Goal: Download file/media

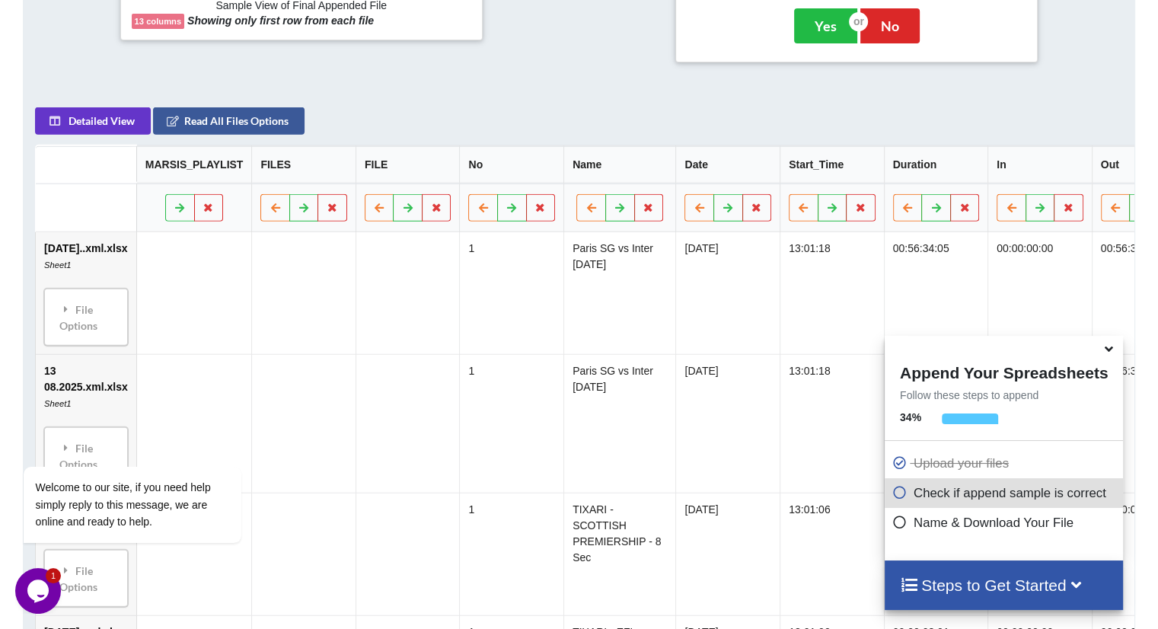
scroll to position [652, 0]
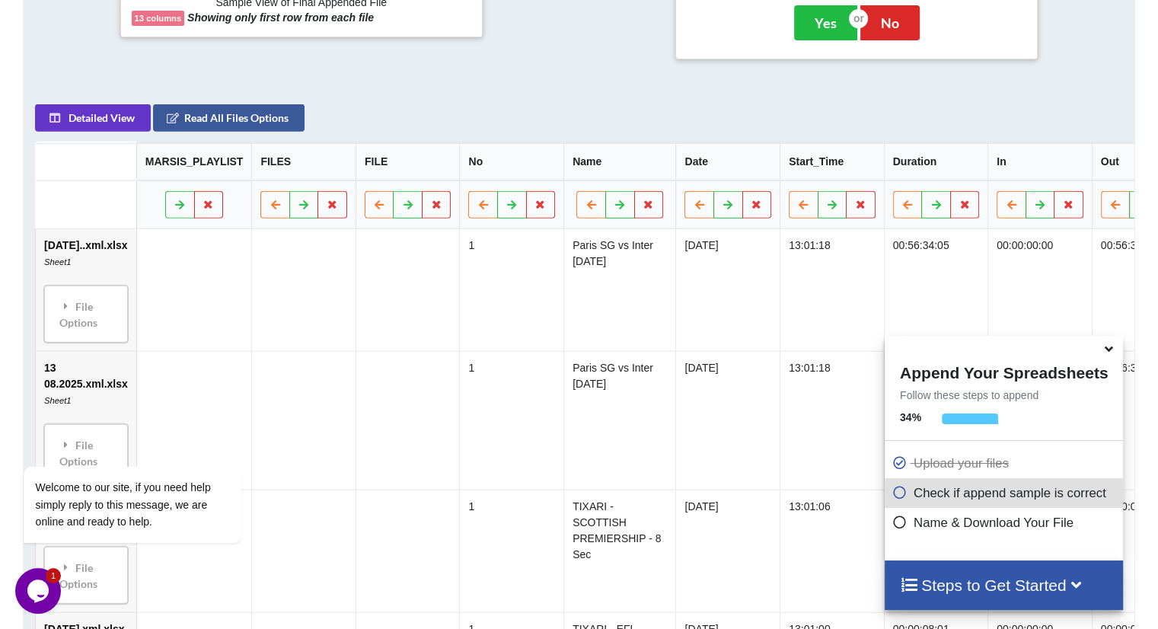
drag, startPoint x: 847, startPoint y: 442, endPoint x: 736, endPoint y: 463, distance: 113.2
click at [509, 212] on button at bounding box center [512, 204] width 30 height 27
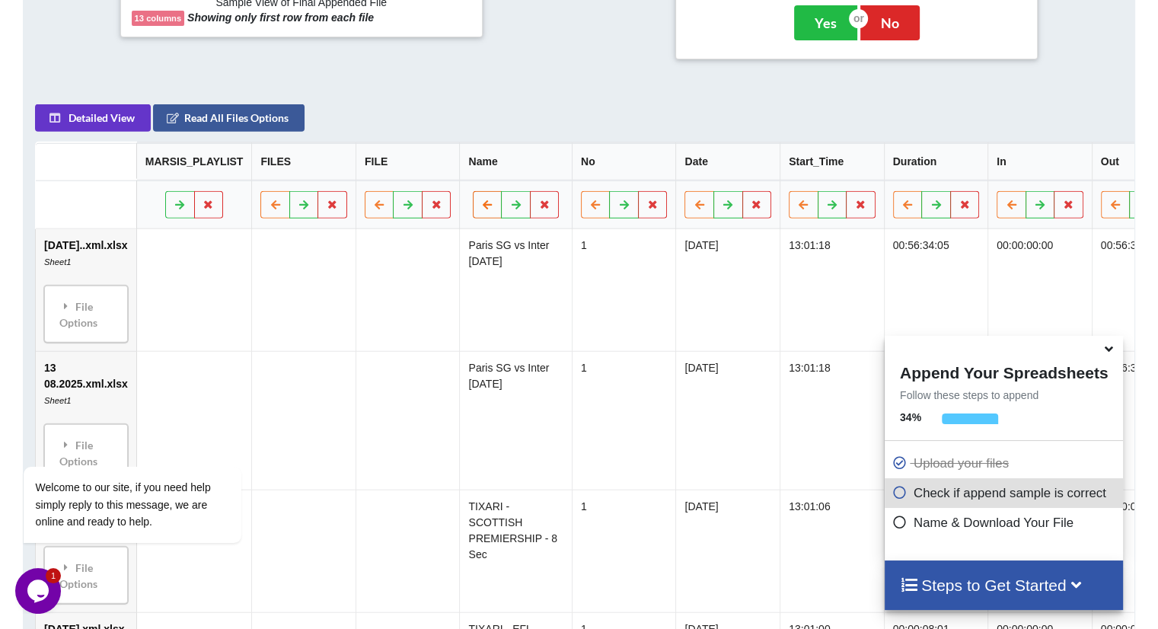
click at [479, 215] on button at bounding box center [488, 204] width 30 height 27
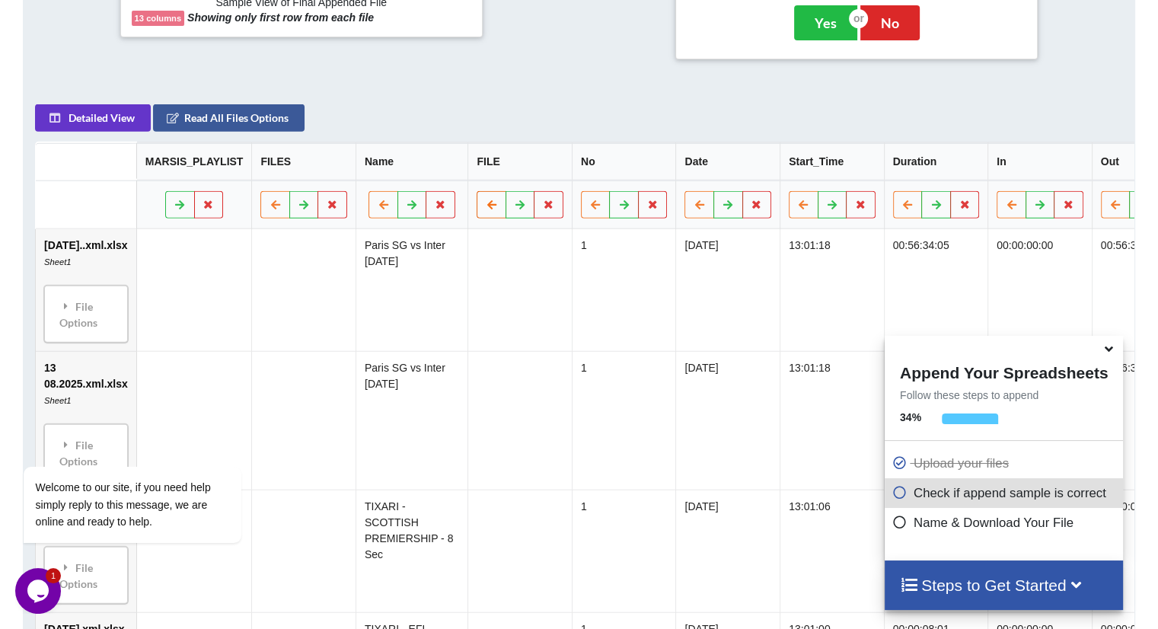
click at [503, 212] on button at bounding box center [492, 204] width 30 height 27
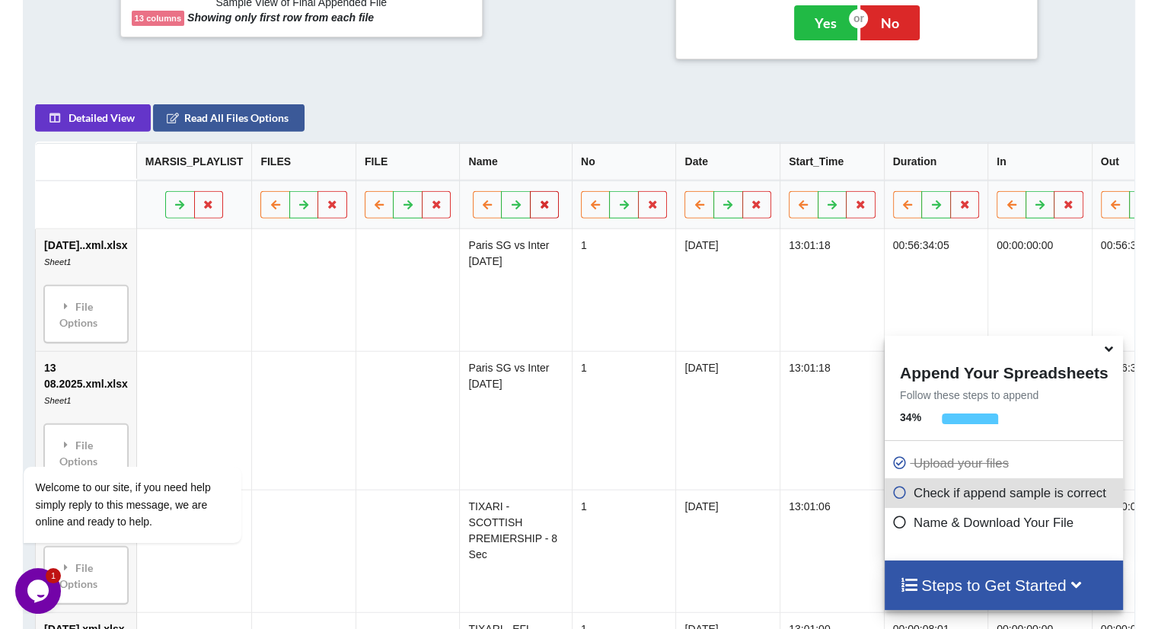
click at [538, 212] on button at bounding box center [545, 204] width 30 height 27
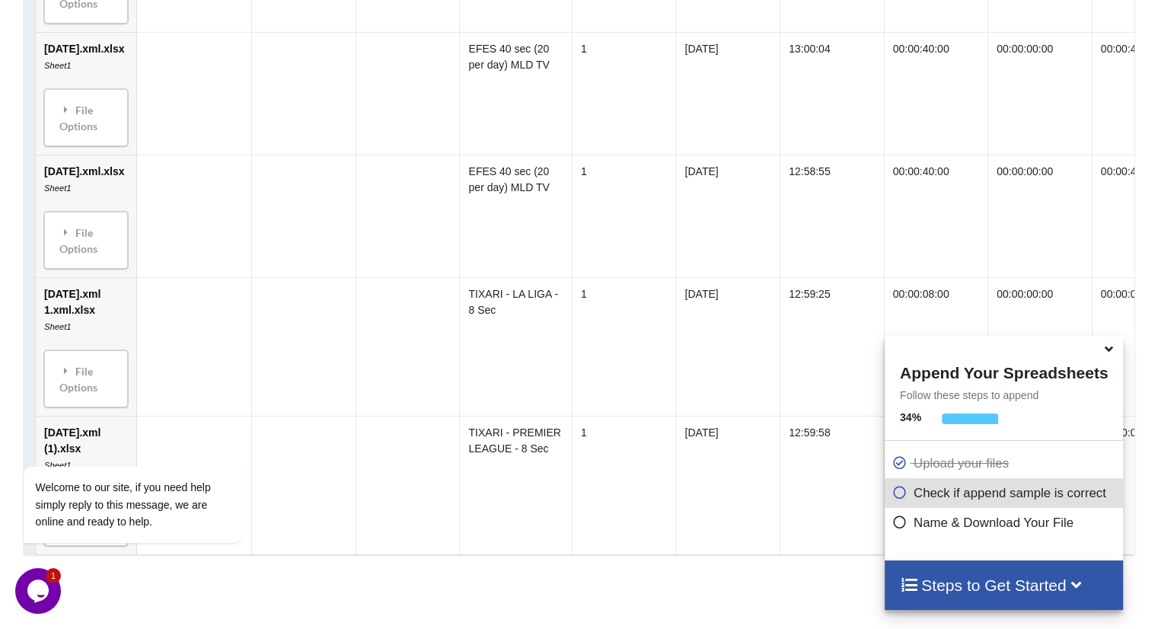
scroll to position [2475, 0]
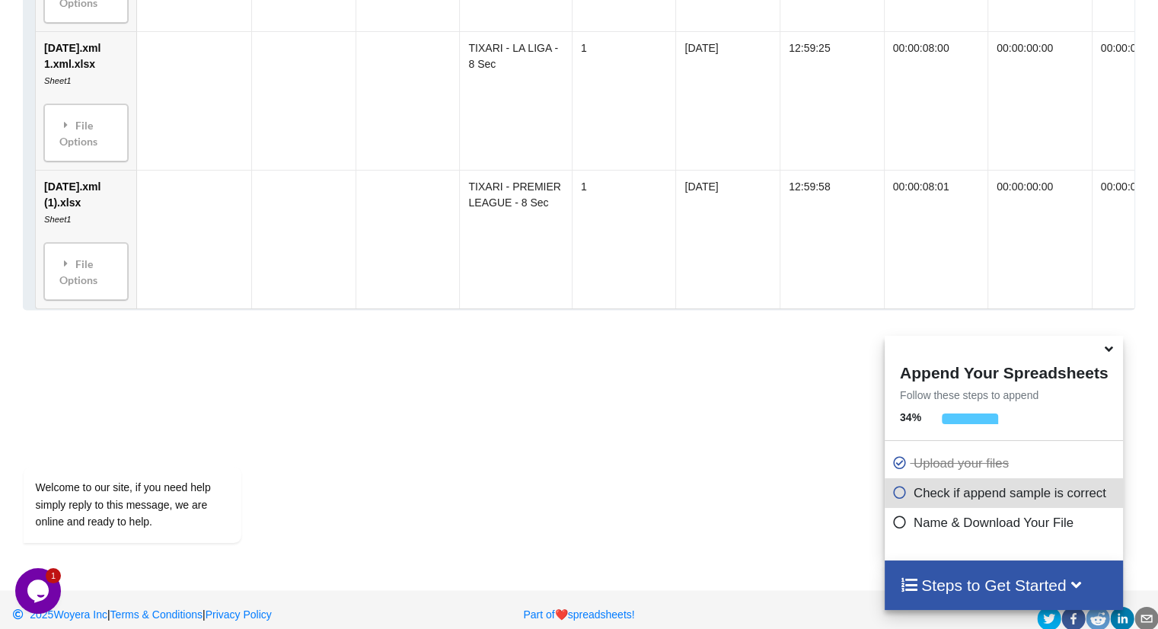
drag, startPoint x: 561, startPoint y: 283, endPoint x: 673, endPoint y: 363, distance: 138.0
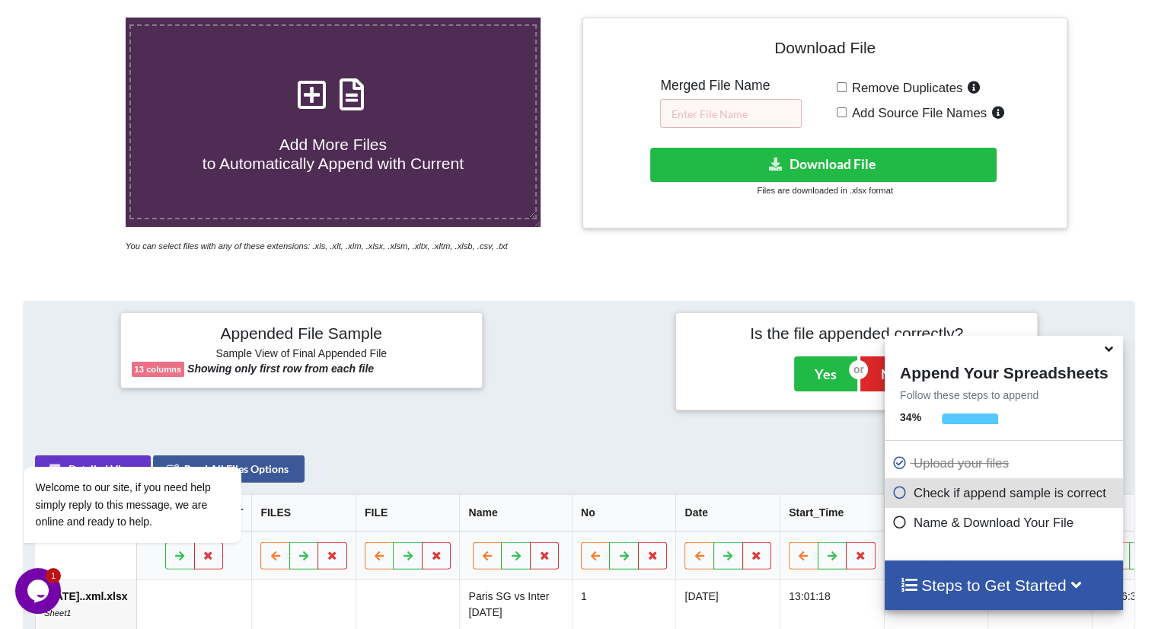
scroll to position [190, 0]
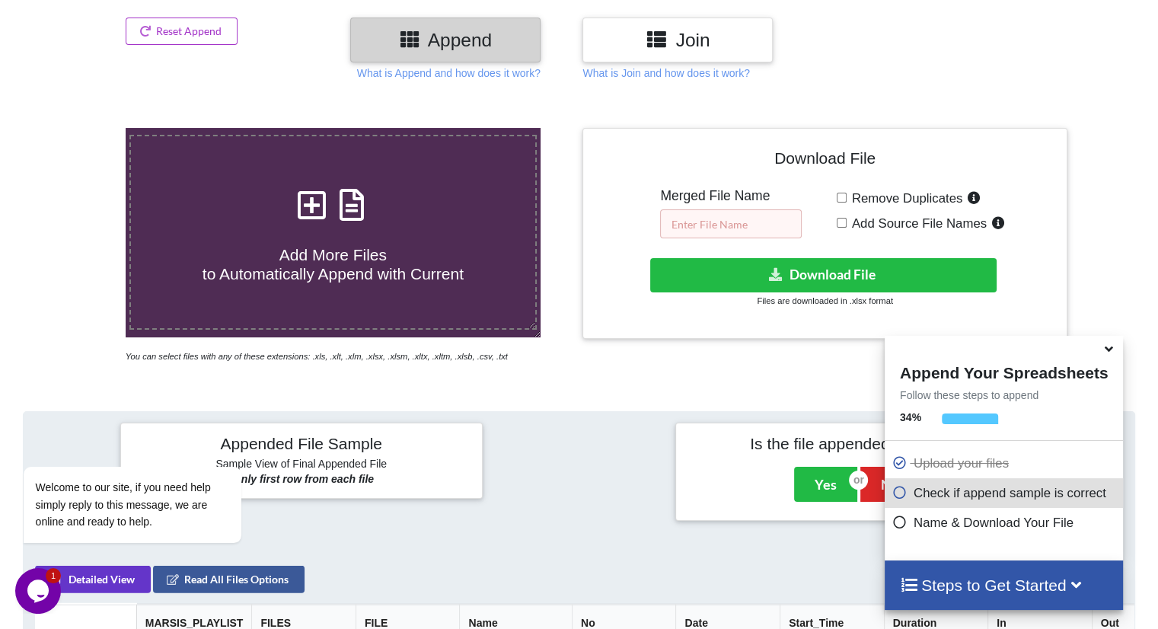
click at [762, 222] on input "text" at bounding box center [731, 223] width 142 height 29
click at [847, 201] on label "Remove Duplicates" at bounding box center [916, 198] width 138 height 20
click at [846, 201] on input "Remove Duplicates" at bounding box center [842, 198] width 10 height 10
click at [845, 196] on input "Remove Duplicates" at bounding box center [842, 198] width 10 height 10
checkbox input "false"
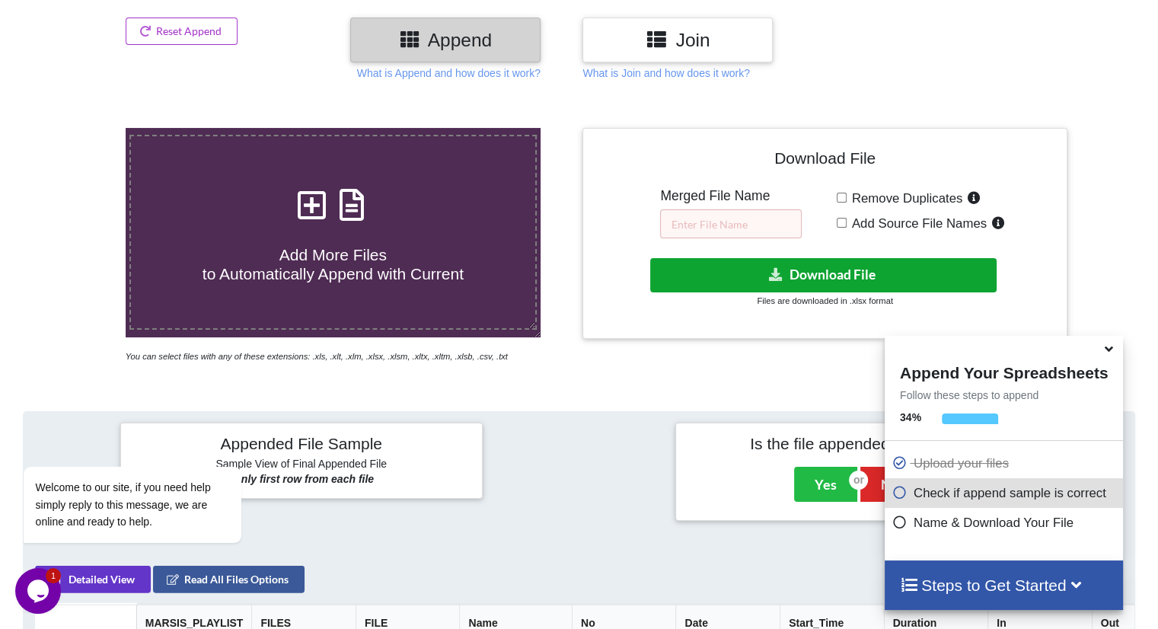
click at [854, 267] on button "Download File" at bounding box center [823, 275] width 347 height 34
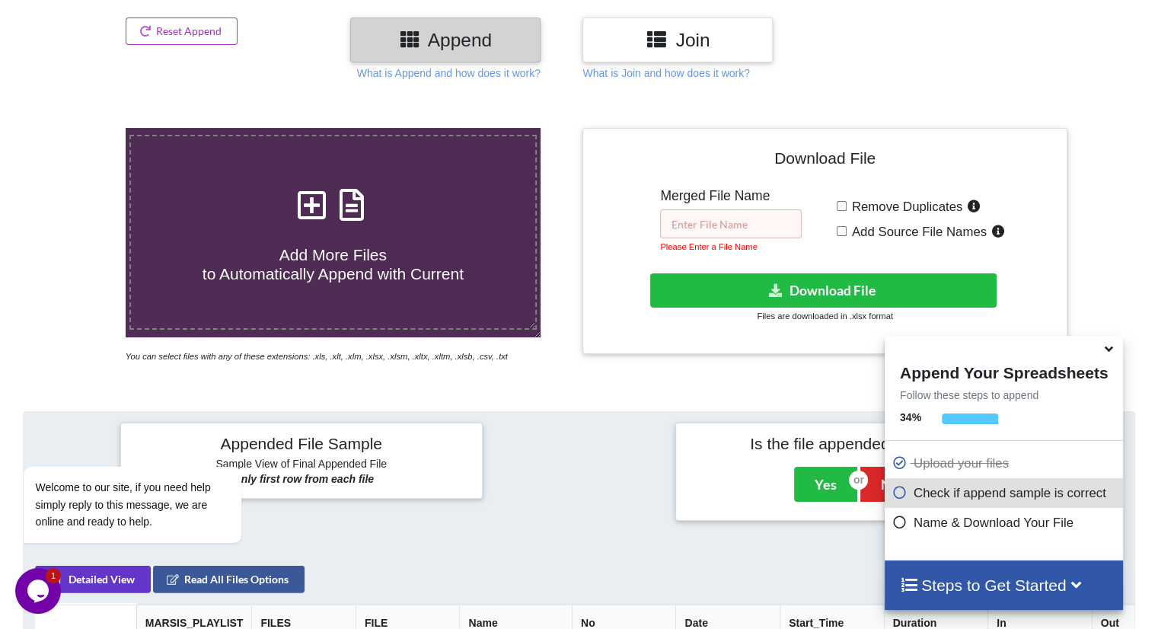
click at [764, 217] on input "text" at bounding box center [731, 223] width 142 height 29
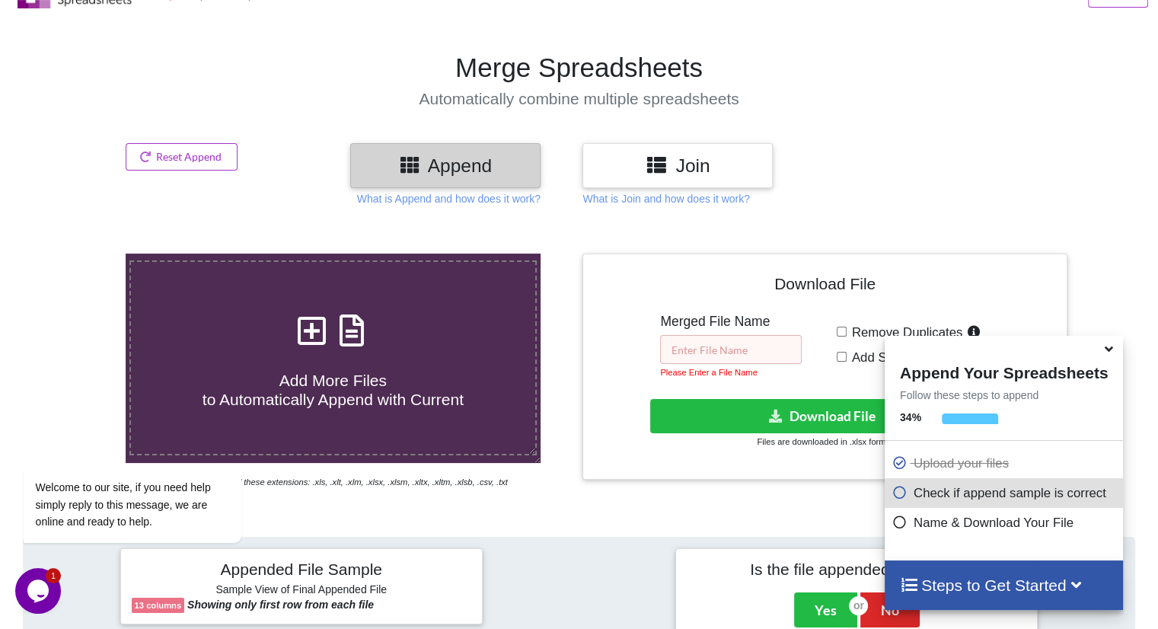
scroll to position [0, 0]
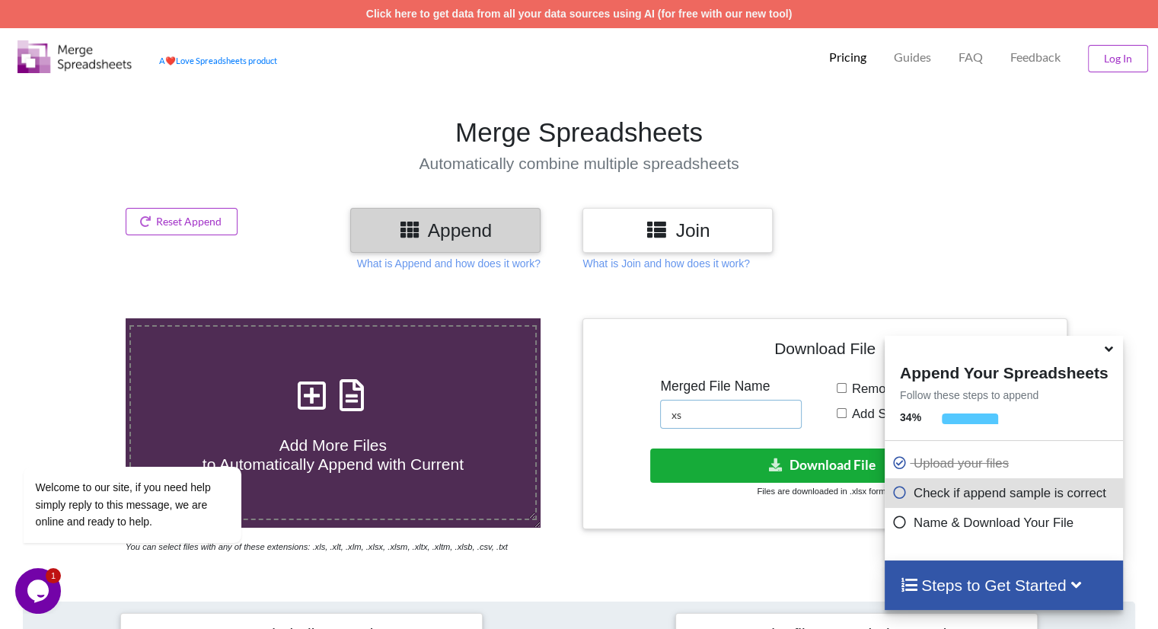
type input "xs"
click at [764, 468] on button "Download File" at bounding box center [823, 466] width 347 height 34
